Goal: Information Seeking & Learning: Learn about a topic

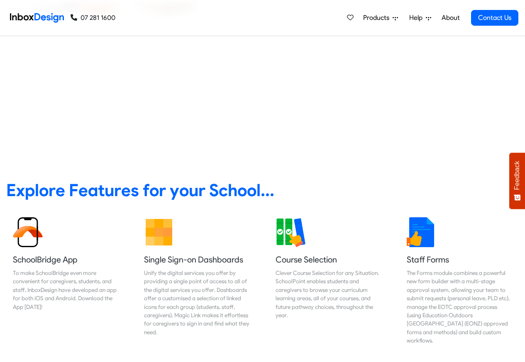
scroll to position [199, 0]
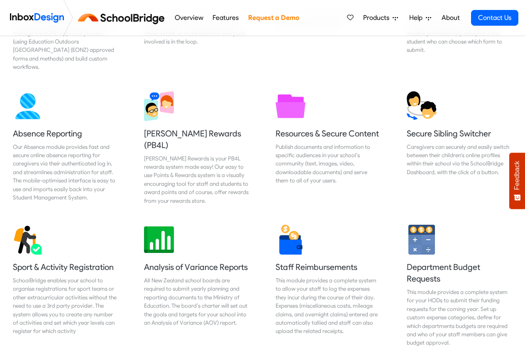
scroll to position [517, 0]
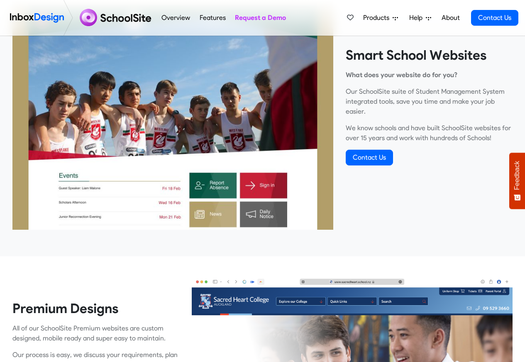
scroll to position [299, 0]
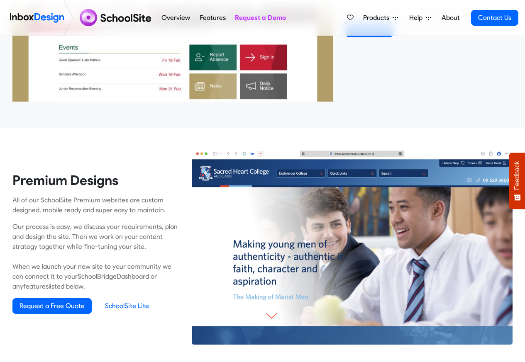
scroll to position [498, 0]
